Goal: Task Accomplishment & Management: Manage account settings

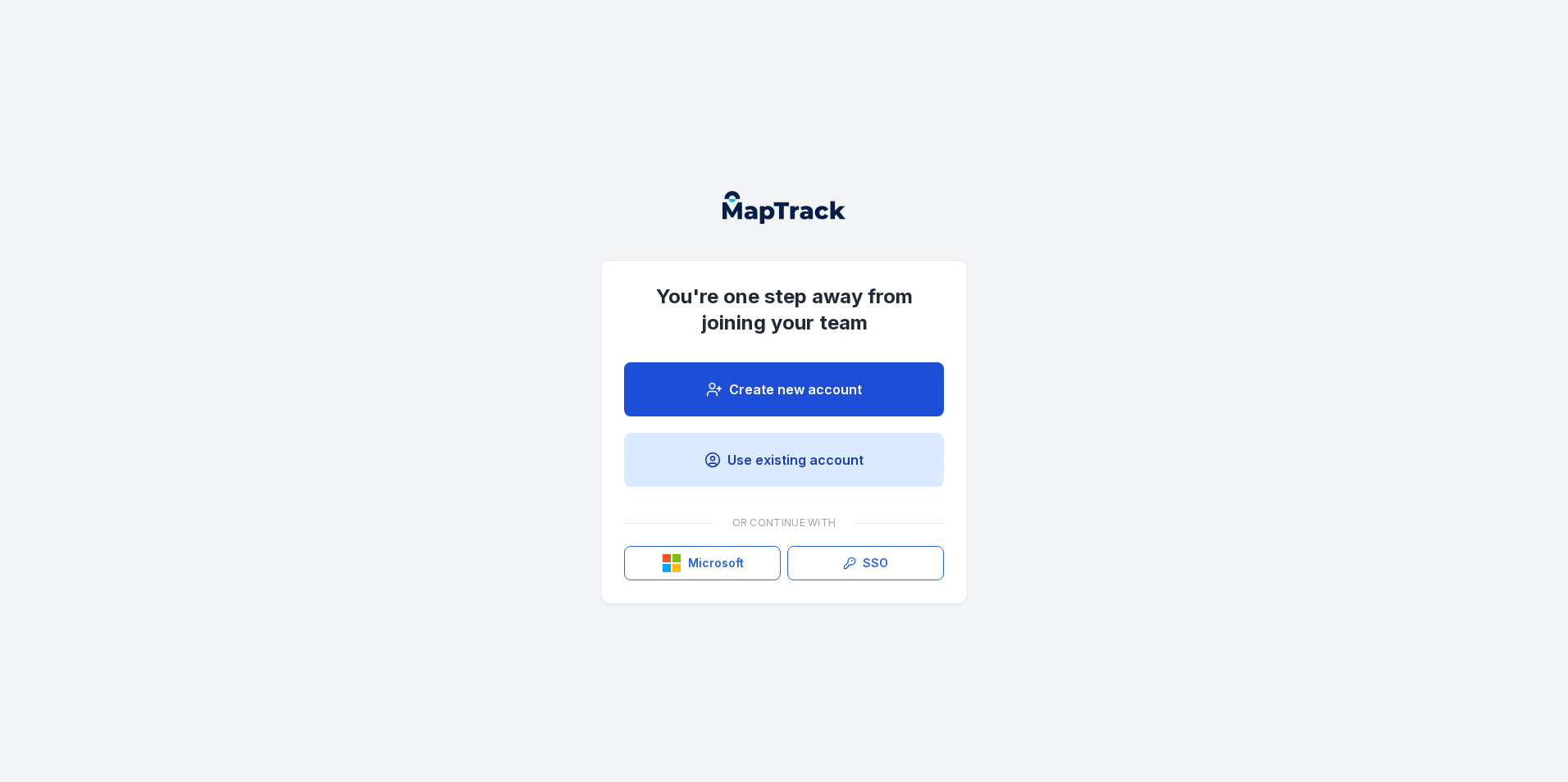
click at [774, 379] on link "Create new account" at bounding box center [784, 389] width 320 height 54
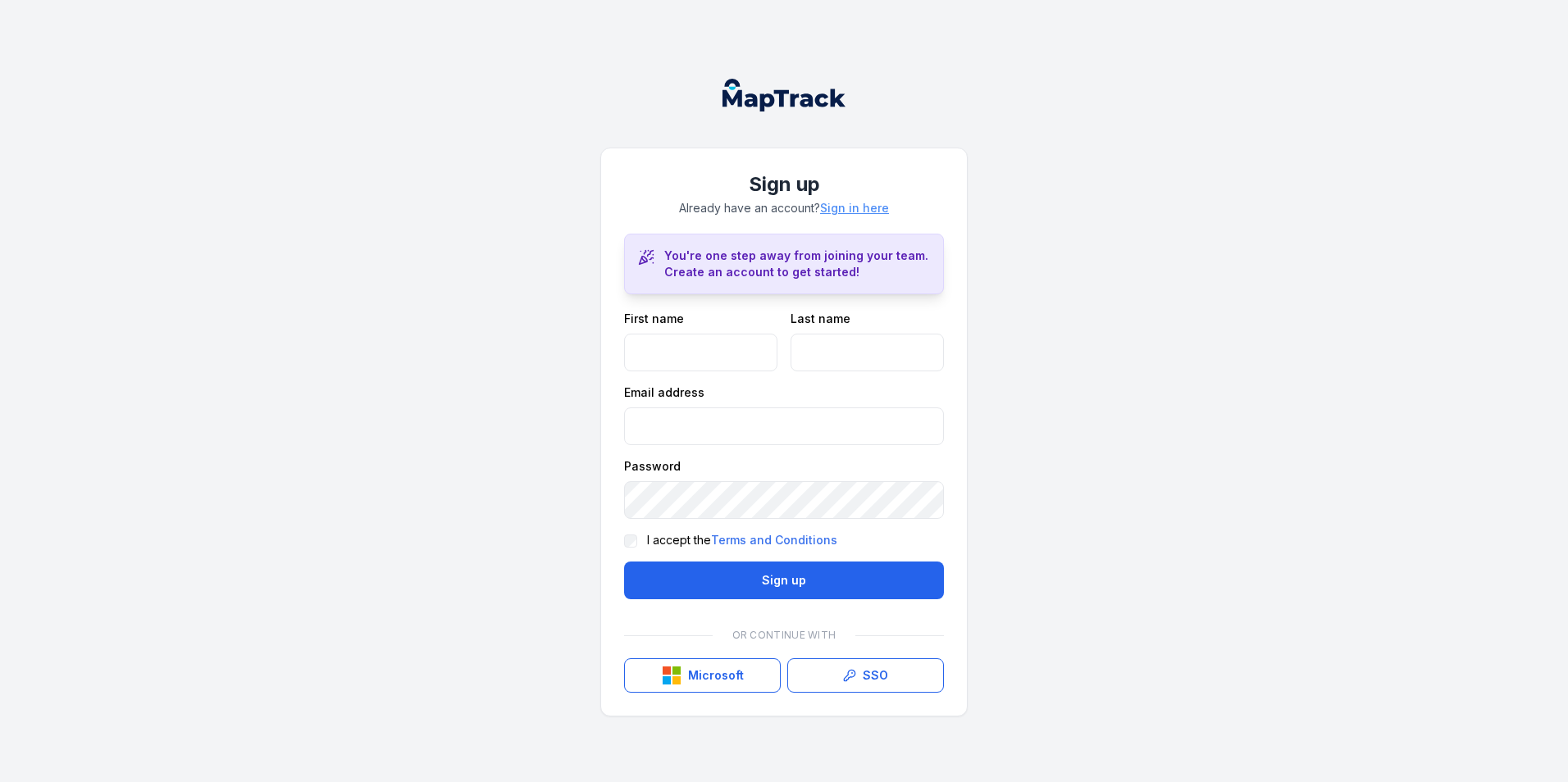
click at [842, 203] on link "Sign in here" at bounding box center [854, 209] width 69 height 17
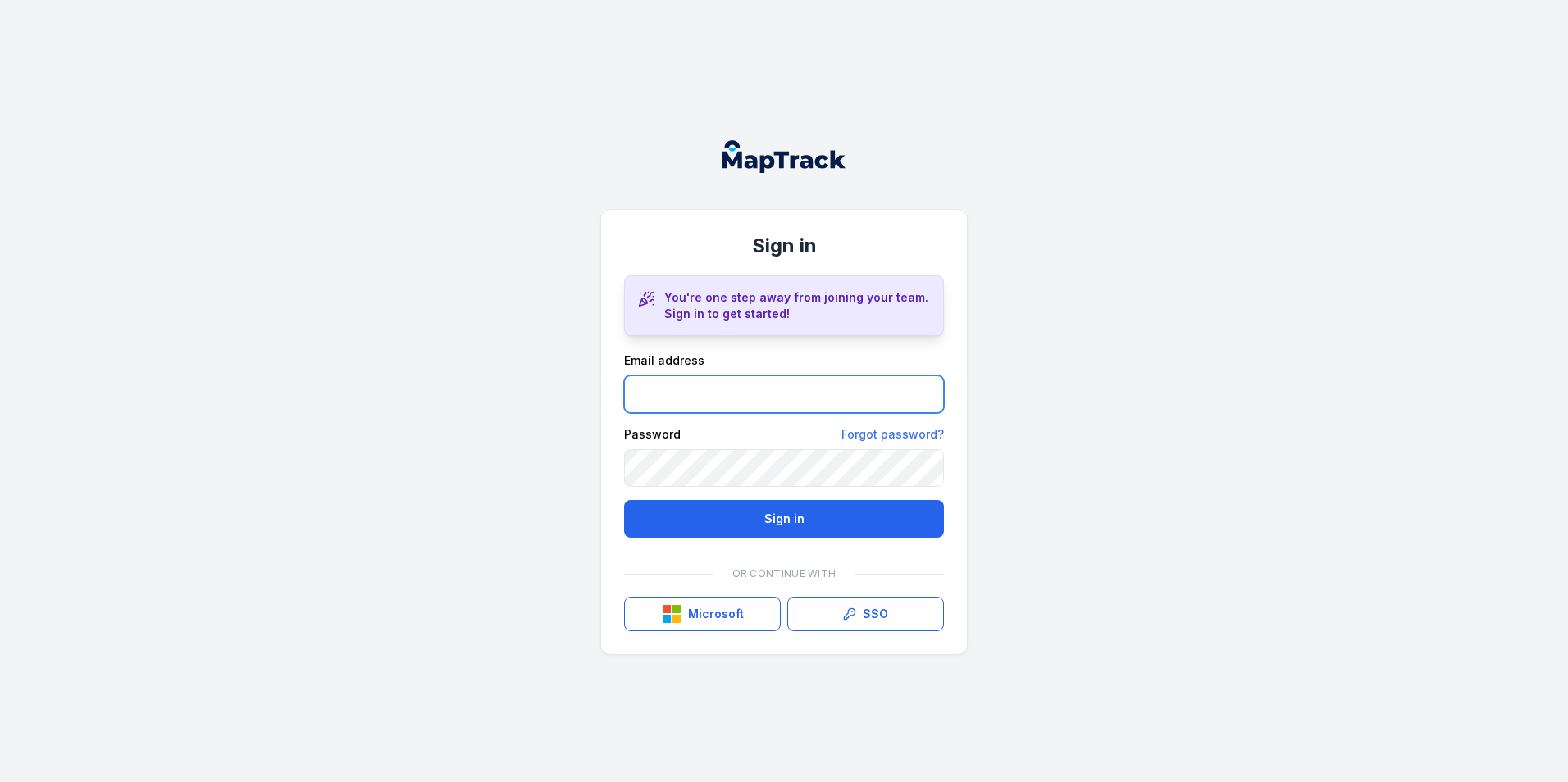
click at [752, 387] on input "email" at bounding box center [784, 394] width 320 height 38
type input "**********"
click at [734, 505] on button "Sign in" at bounding box center [784, 519] width 320 height 38
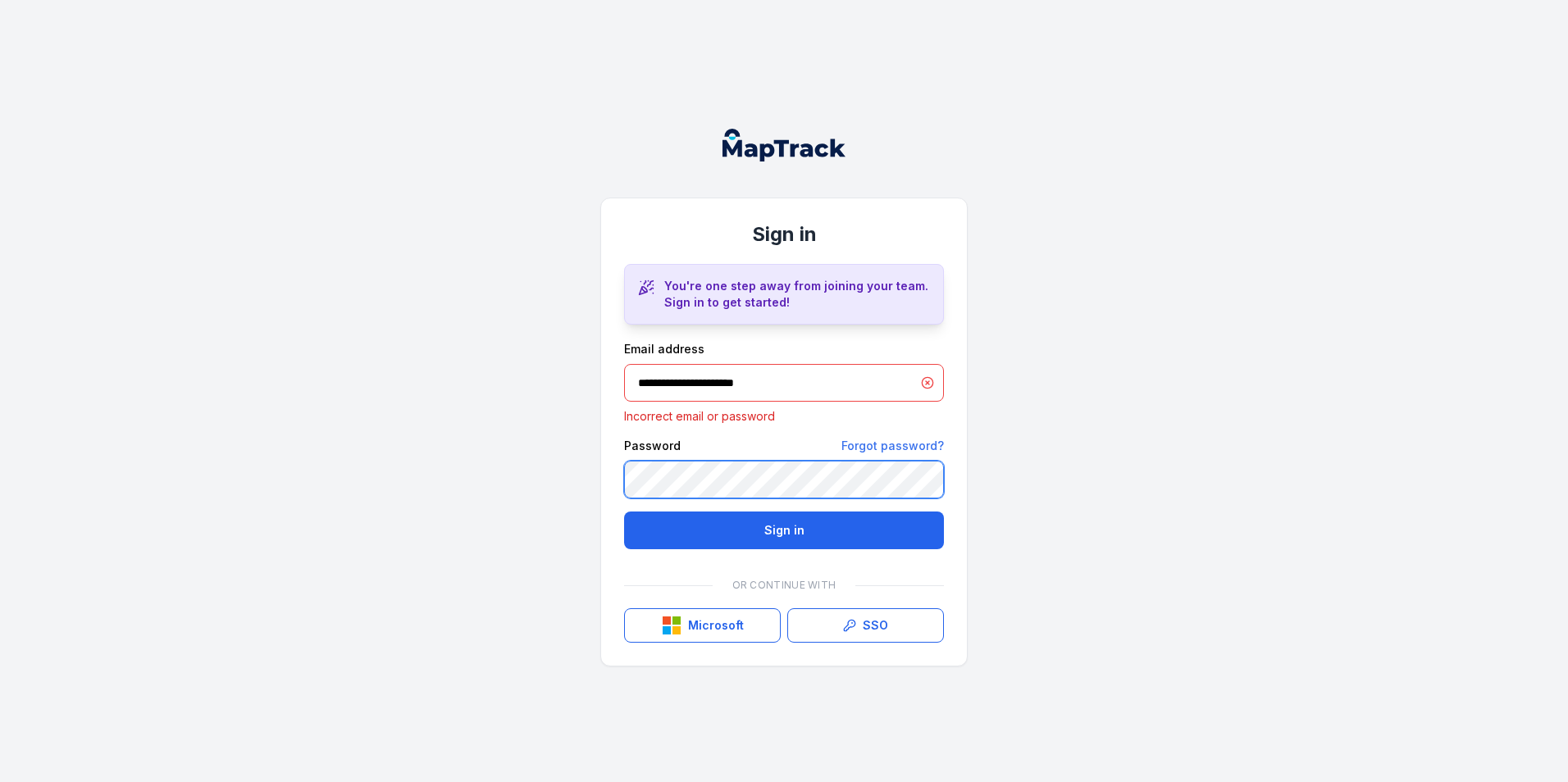
click at [624, 512] on button "Sign in" at bounding box center [784, 531] width 320 height 38
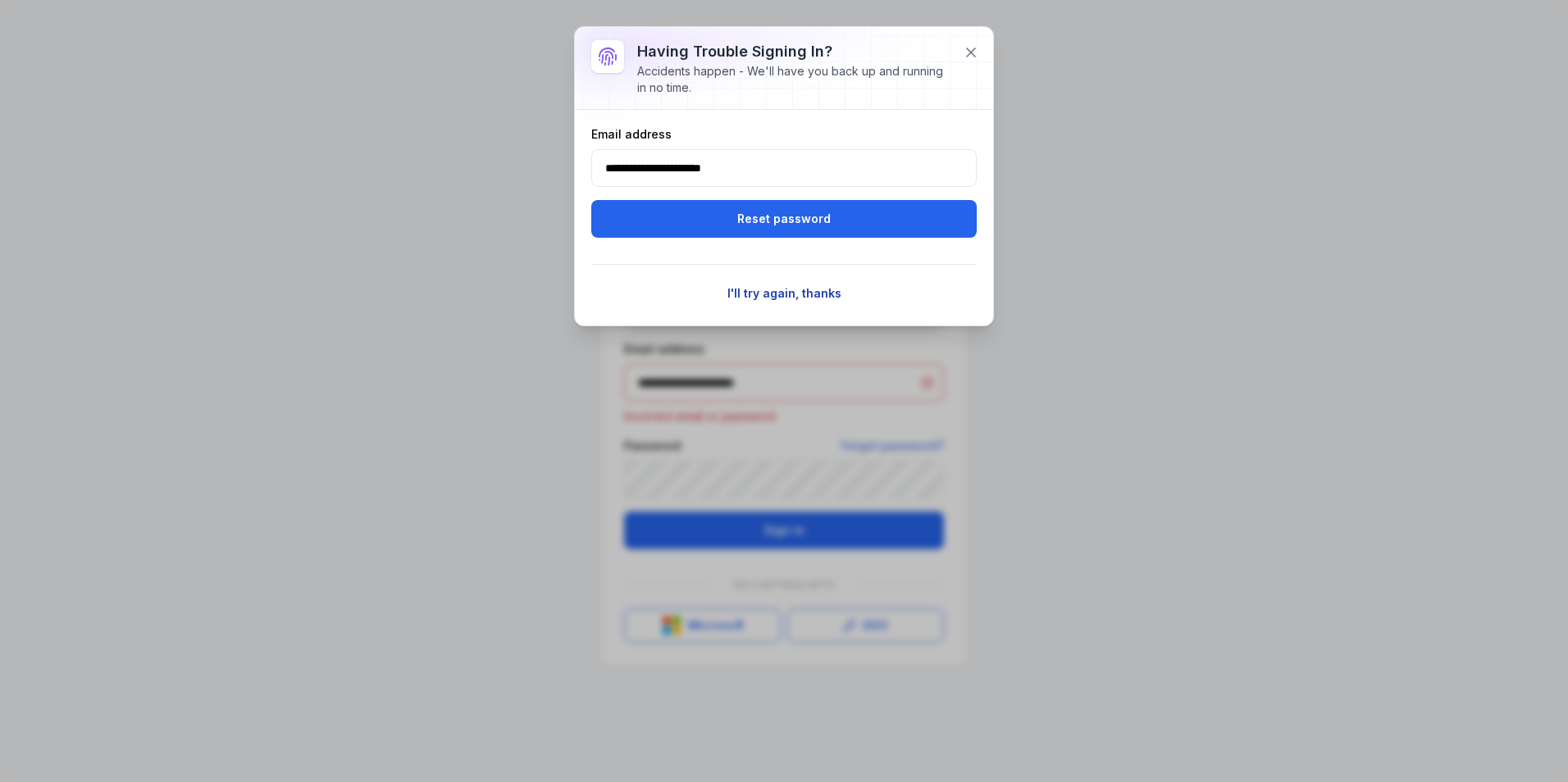
click at [791, 288] on button "I'll try again, thanks" at bounding box center [784, 294] width 135 height 31
